Goal: Navigation & Orientation: Find specific page/section

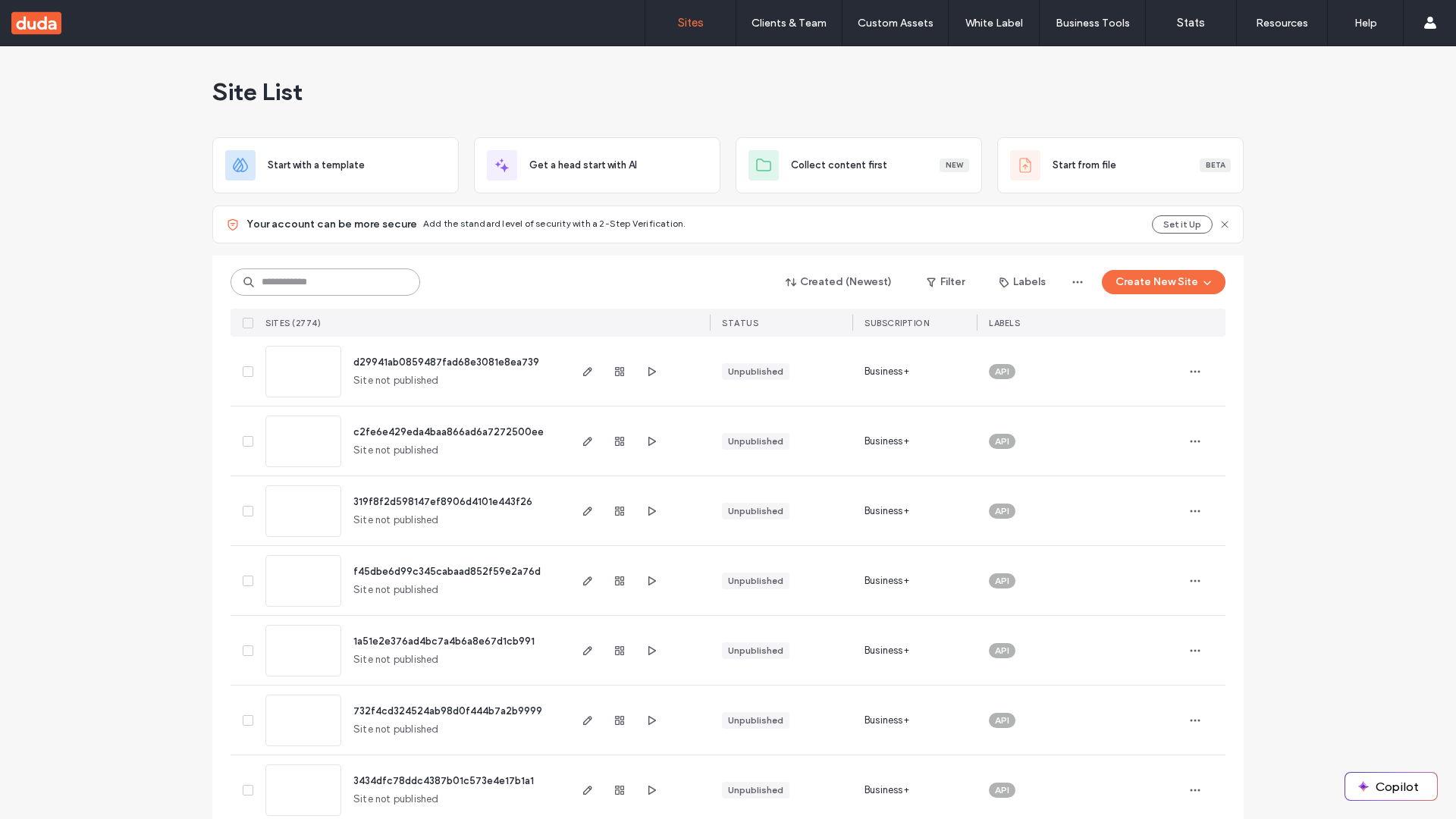
click at [320, 282] on input at bounding box center [325, 281] width 189 height 27
type input "**********"
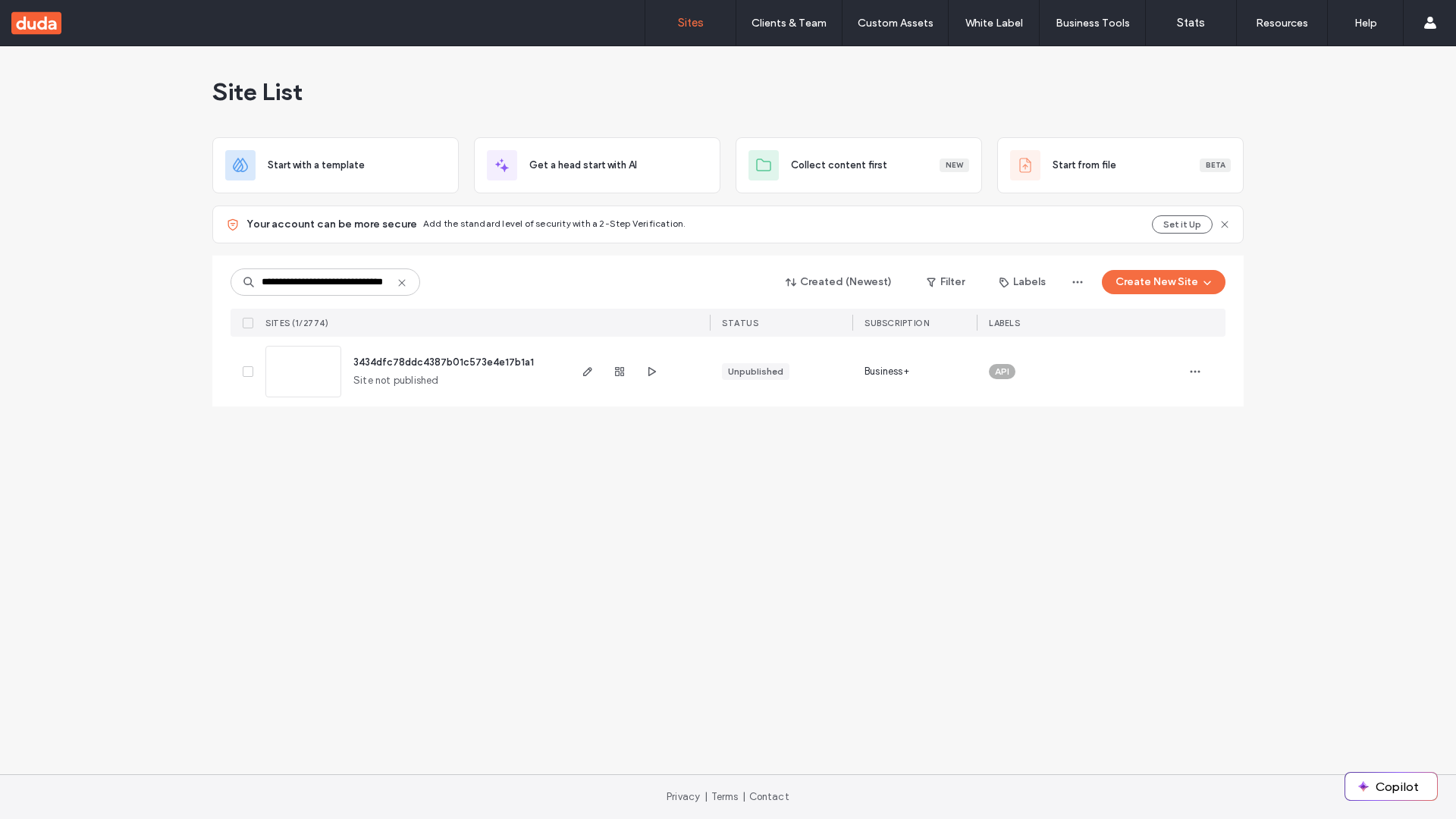
click at [445, 362] on span "3434dfc78ddc4387b01c573e4e17b1a1" at bounding box center [443, 362] width 180 height 11
